Goal: Task Accomplishment & Management: Manage account settings

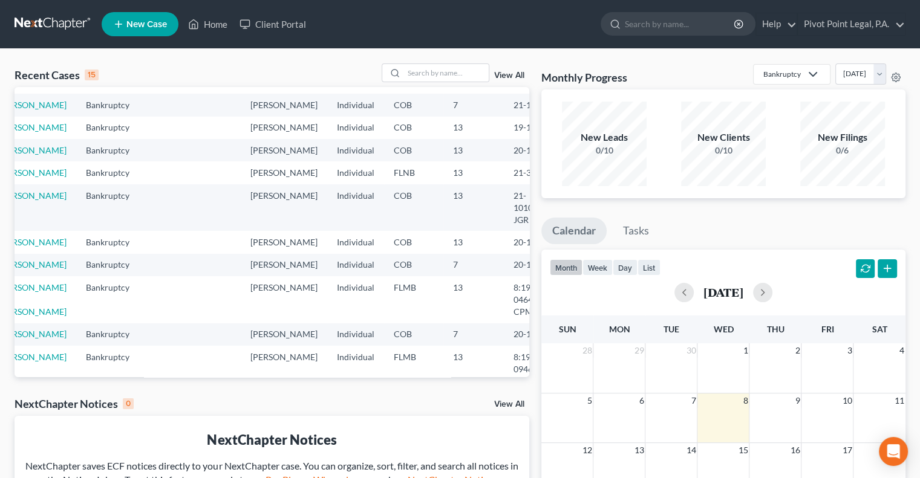
scroll to position [0, 25]
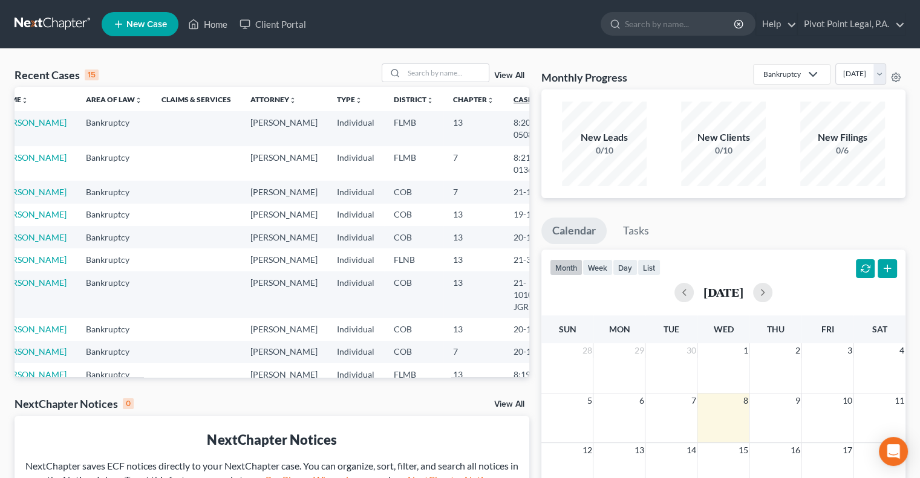
click at [545, 99] on icon "unfold_more" at bounding box center [548, 100] width 7 height 7
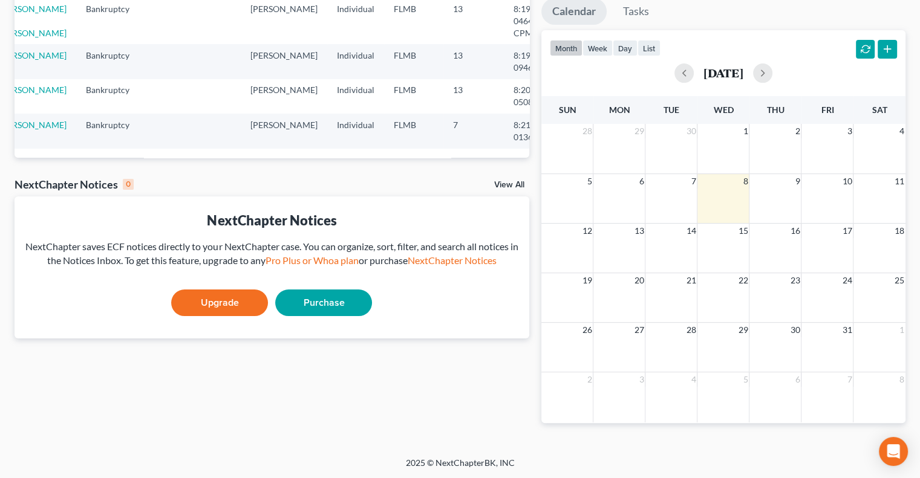
scroll to position [310, 0]
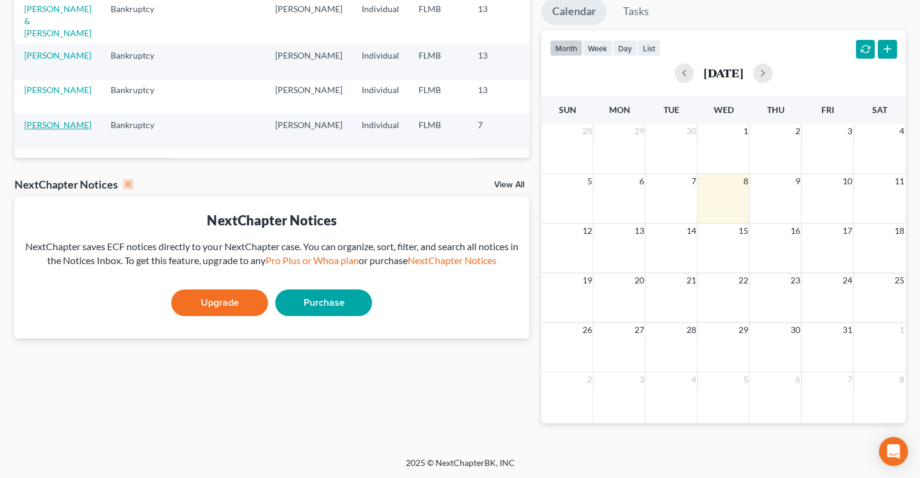
click at [33, 120] on link "[PERSON_NAME]" at bounding box center [57, 125] width 67 height 10
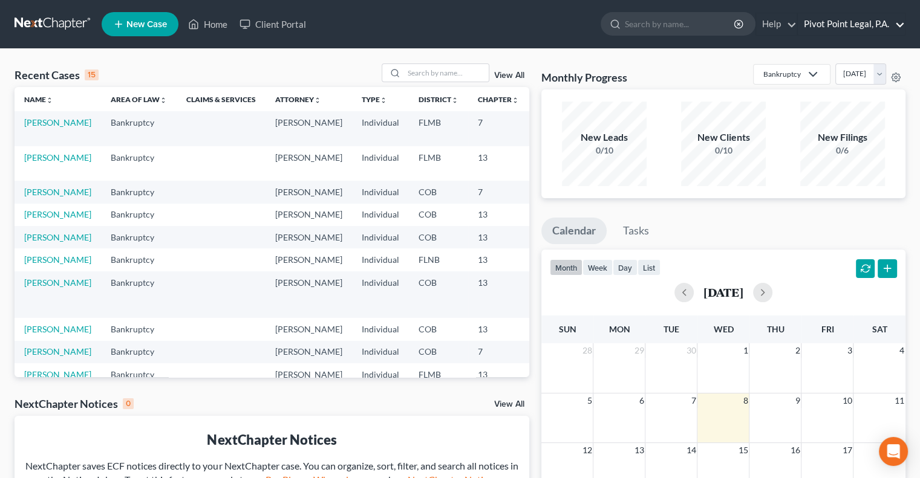
click at [871, 25] on link "Pivot Point Legal, P.A." at bounding box center [850, 24] width 107 height 22
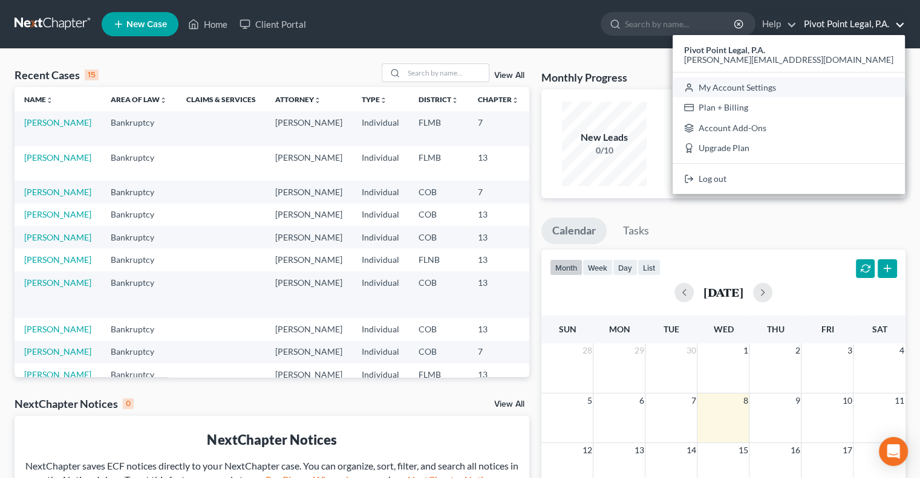
click at [826, 86] on link "My Account Settings" at bounding box center [788, 87] width 232 height 21
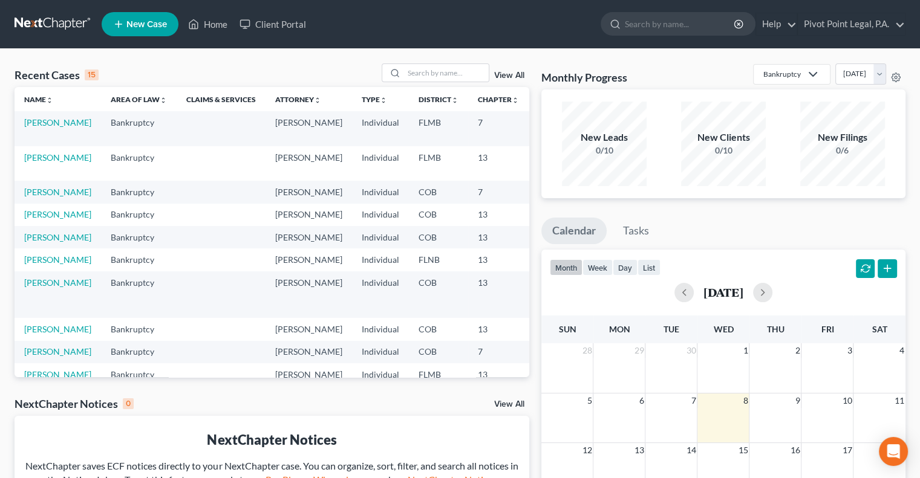
select select "24"
select select "9"
